Goal: Contribute content: Add original content to the website for others to see

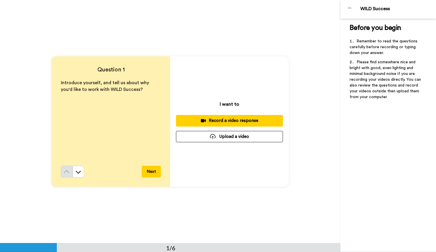
click at [232, 135] on button "Upload a video" at bounding box center [229, 136] width 107 height 11
click at [233, 140] on button "Upload a video" at bounding box center [229, 136] width 107 height 11
click at [231, 136] on button "Upload a video" at bounding box center [229, 136] width 107 height 11
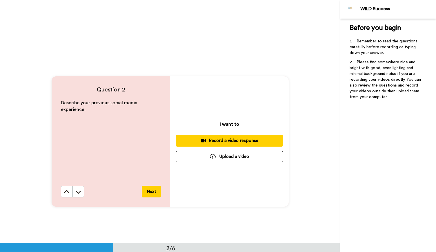
scroll to position [232, 0]
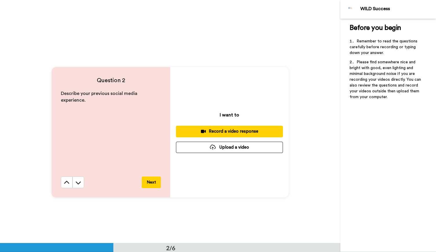
click at [239, 146] on button "Upload a video" at bounding box center [229, 147] width 107 height 11
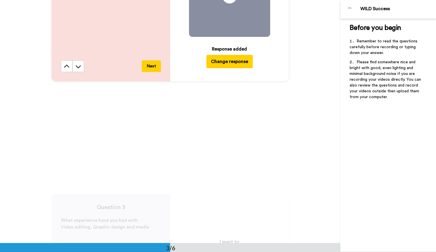
scroll to position [464, 0]
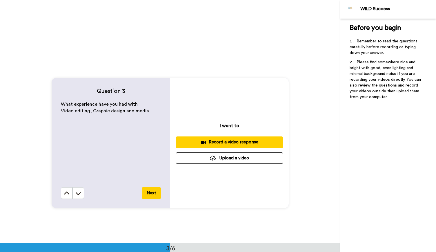
click at [237, 156] on button "Upload a video" at bounding box center [229, 157] width 107 height 11
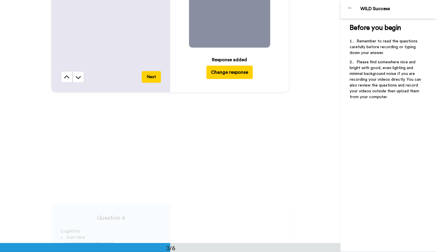
scroll to position [696, 0]
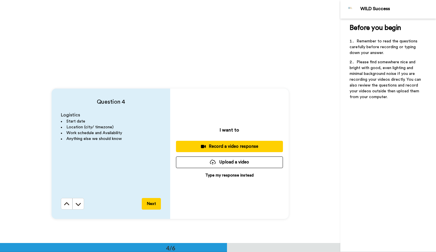
click at [215, 161] on button "Upload a video" at bounding box center [229, 161] width 107 height 11
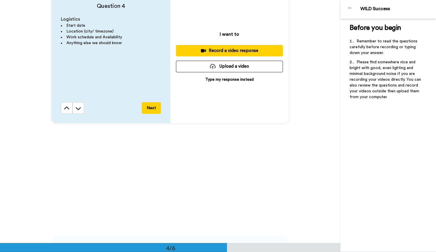
scroll to position [755, 0]
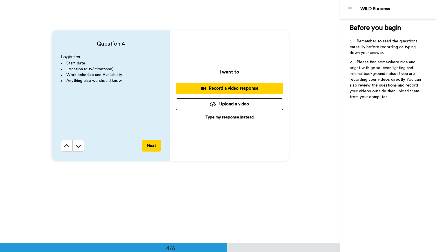
click at [226, 106] on button "Upload a video" at bounding box center [229, 103] width 107 height 11
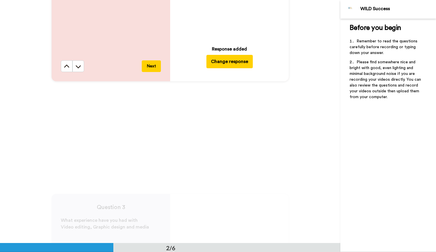
scroll to position [377, 0]
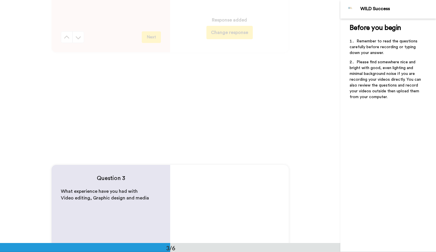
click at [226, 203] on icon at bounding box center [229, 210] width 15 height 15
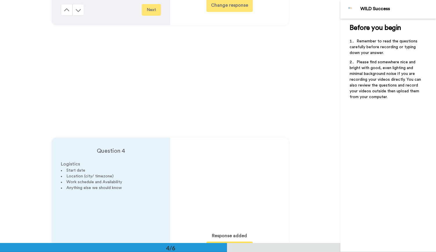
scroll to position [667, 0]
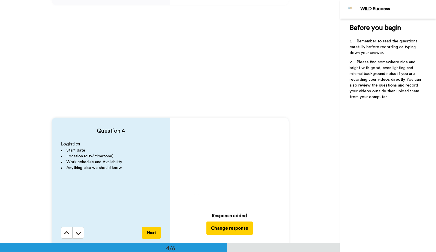
click at [232, 164] on icon at bounding box center [229, 162] width 15 height 15
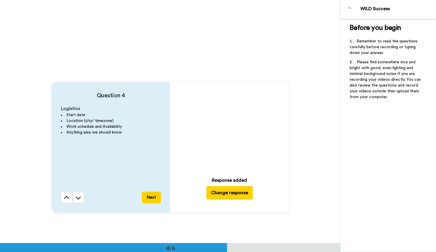
scroll to position [638, 0]
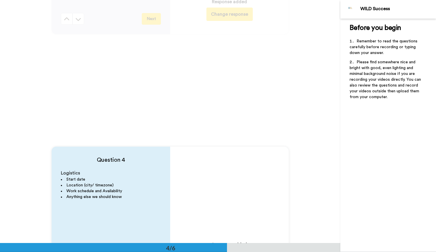
click at [223, 198] on icon "Play/Pause" at bounding box center [229, 192] width 15 height 28
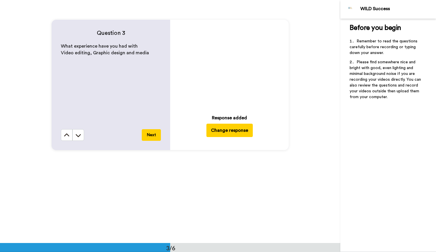
click at [241, 73] on video at bounding box center [229, 64] width 81 height 81
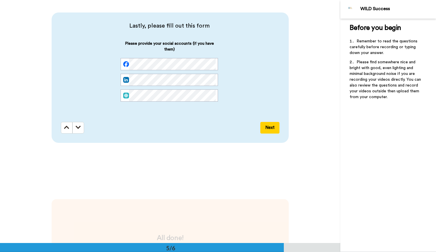
scroll to position [0, 0]
click at [181, 57] on span "Please provide your social accounts (if you have them)" at bounding box center [170, 49] width 98 height 17
click at [274, 130] on button "Next" at bounding box center [270, 128] width 19 height 12
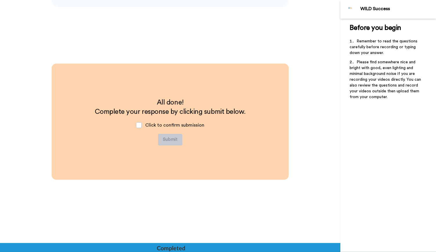
scroll to position [1152, 0]
click at [139, 126] on span at bounding box center [139, 125] width 6 height 6
click at [164, 139] on button "Submit" at bounding box center [170, 139] width 24 height 12
